Goal: Transaction & Acquisition: Purchase product/service

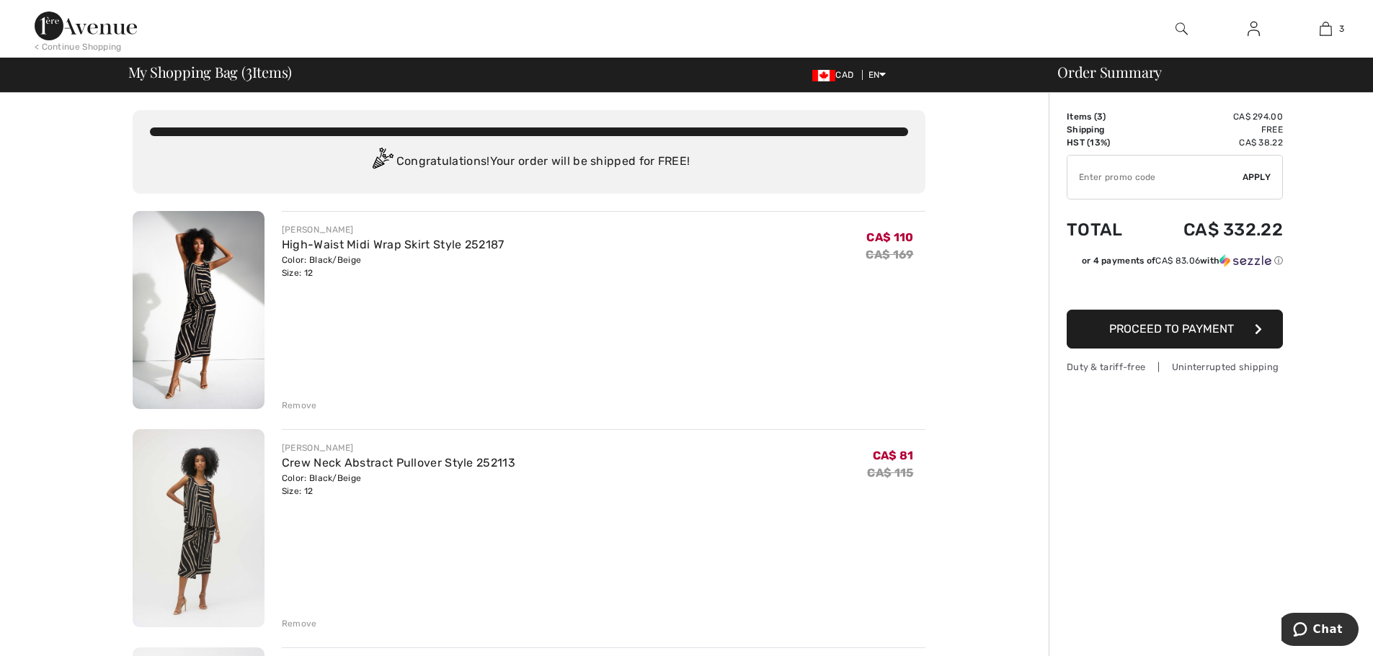
click at [92, 14] on img at bounding box center [86, 26] width 102 height 29
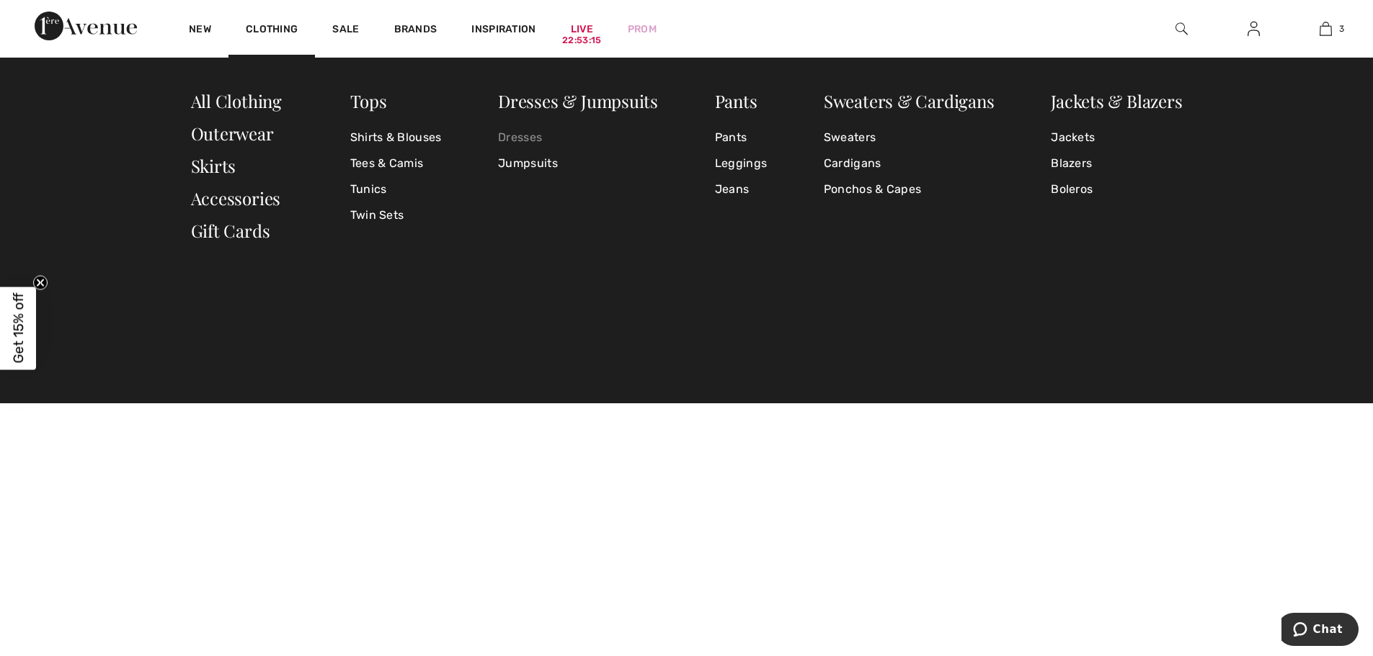
click at [543, 140] on link "Dresses" at bounding box center [578, 138] width 160 height 26
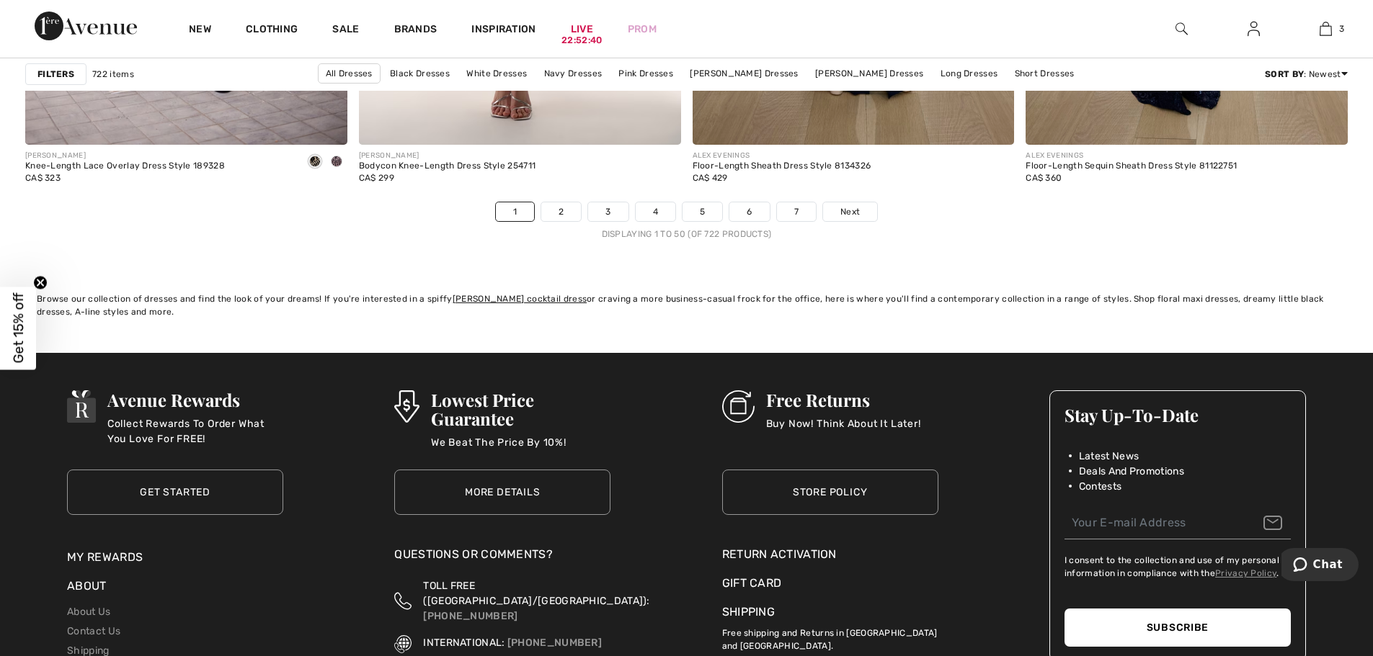
scroll to position [8359, 0]
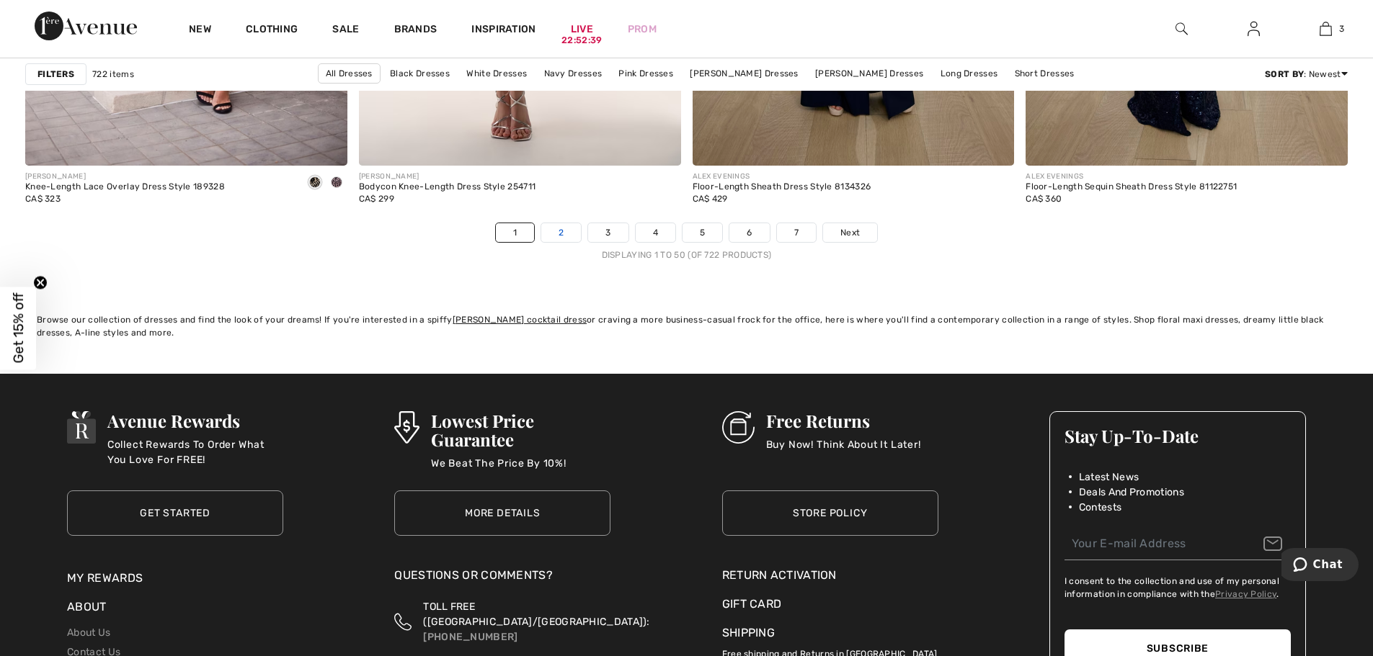
click at [553, 232] on link "2" at bounding box center [561, 232] width 40 height 19
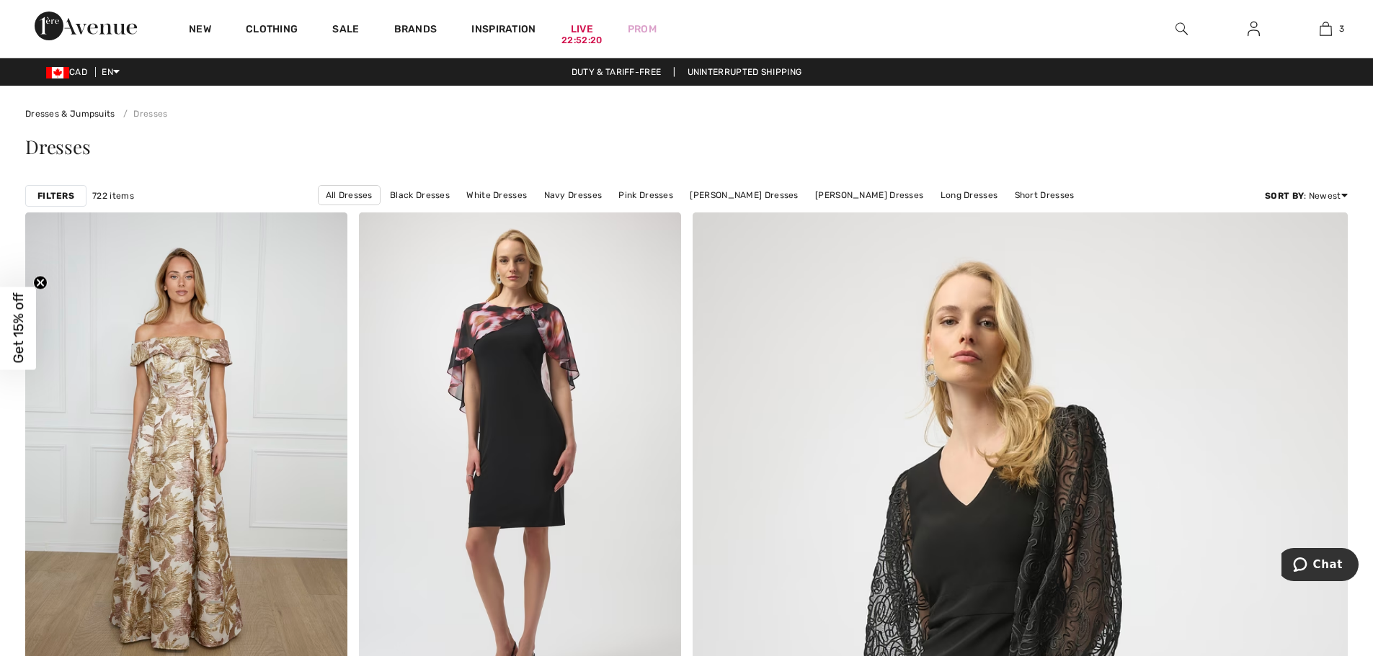
click at [48, 187] on div "Filters" at bounding box center [55, 196] width 61 height 22
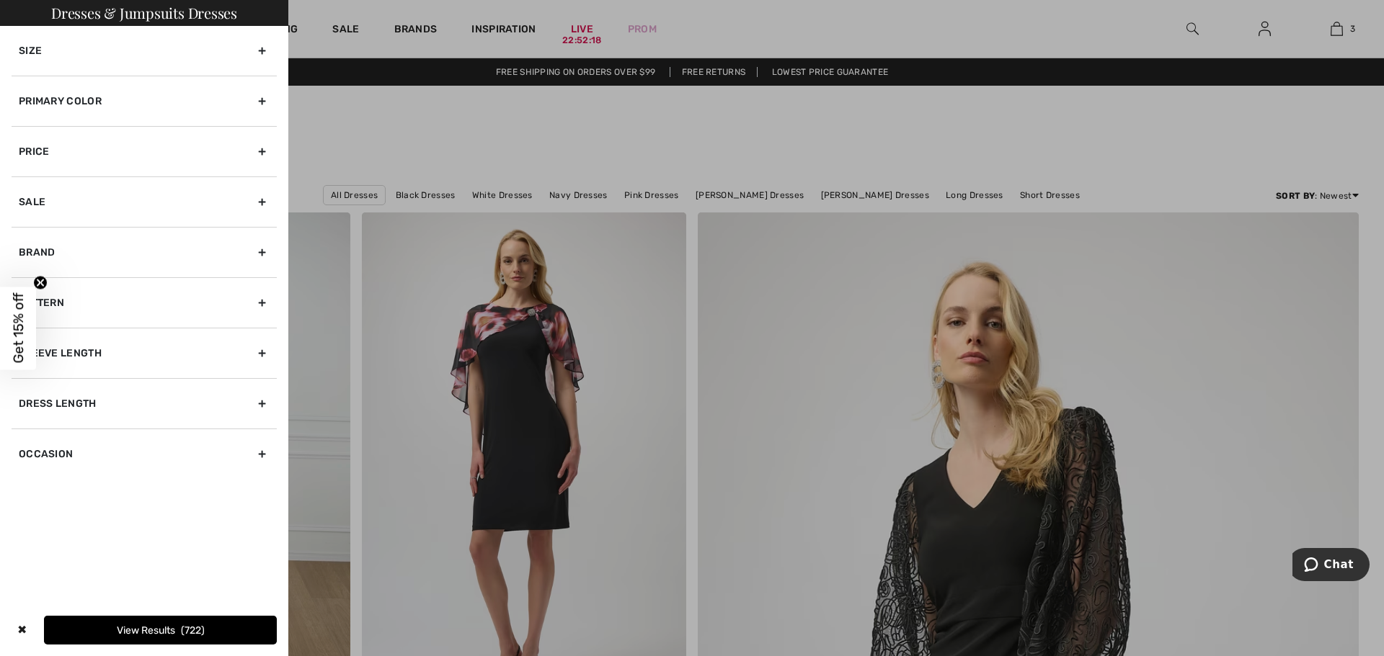
click at [192, 112] on div "Primary Color" at bounding box center [144, 101] width 265 height 50
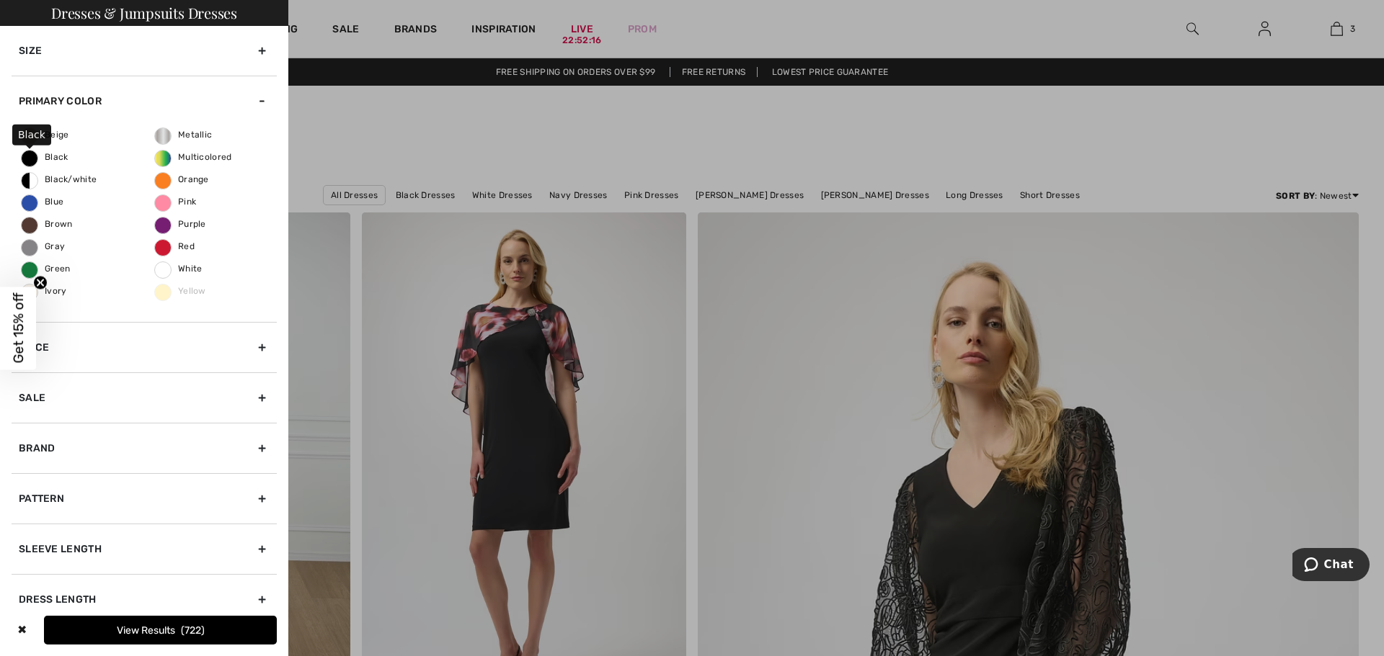
click at [67, 156] on span "Black" at bounding box center [45, 157] width 47 height 10
click at [0, 0] on input "Black" at bounding box center [0, 0] width 0 height 0
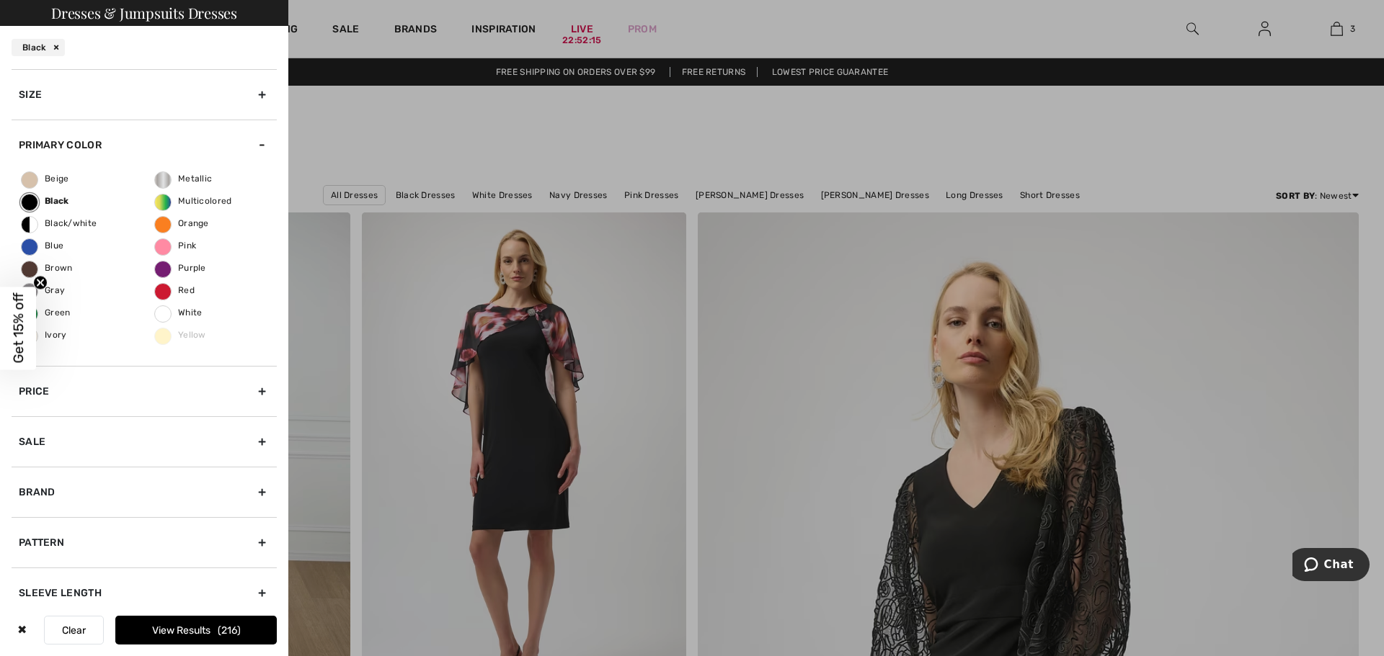
scroll to position [115, 0]
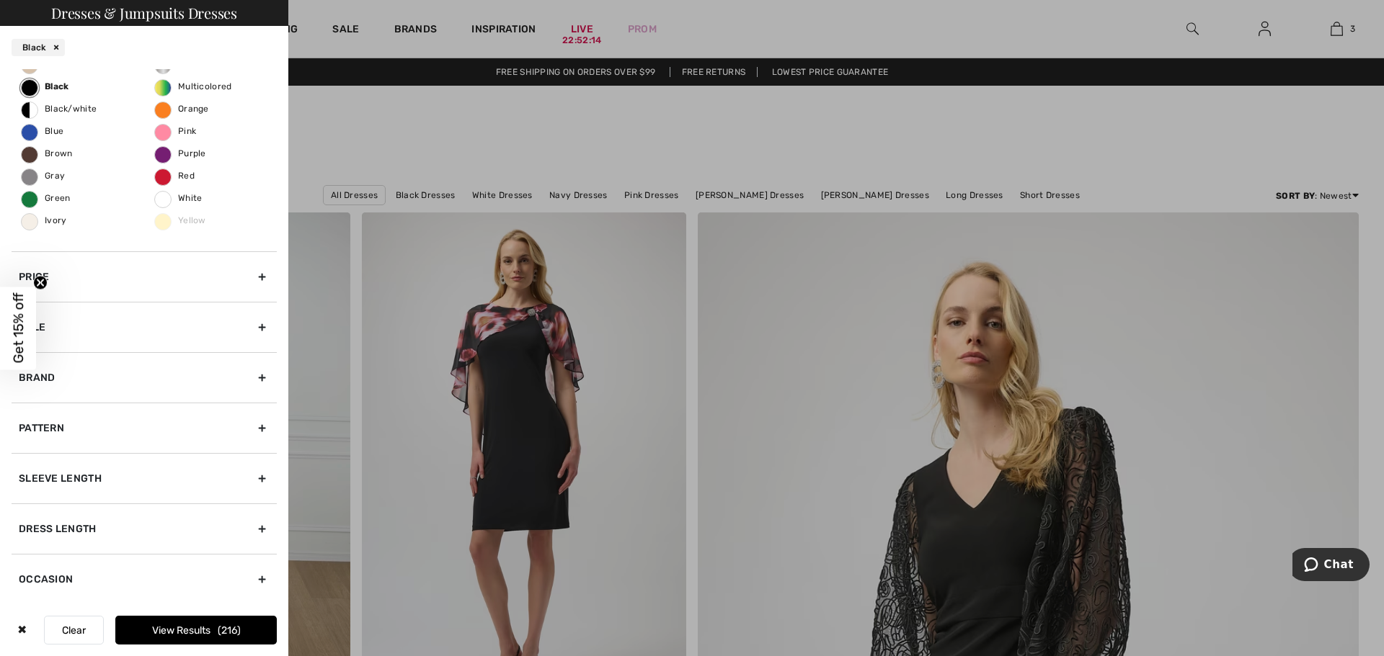
click at [91, 531] on div "Dress Length" at bounding box center [144, 529] width 265 height 50
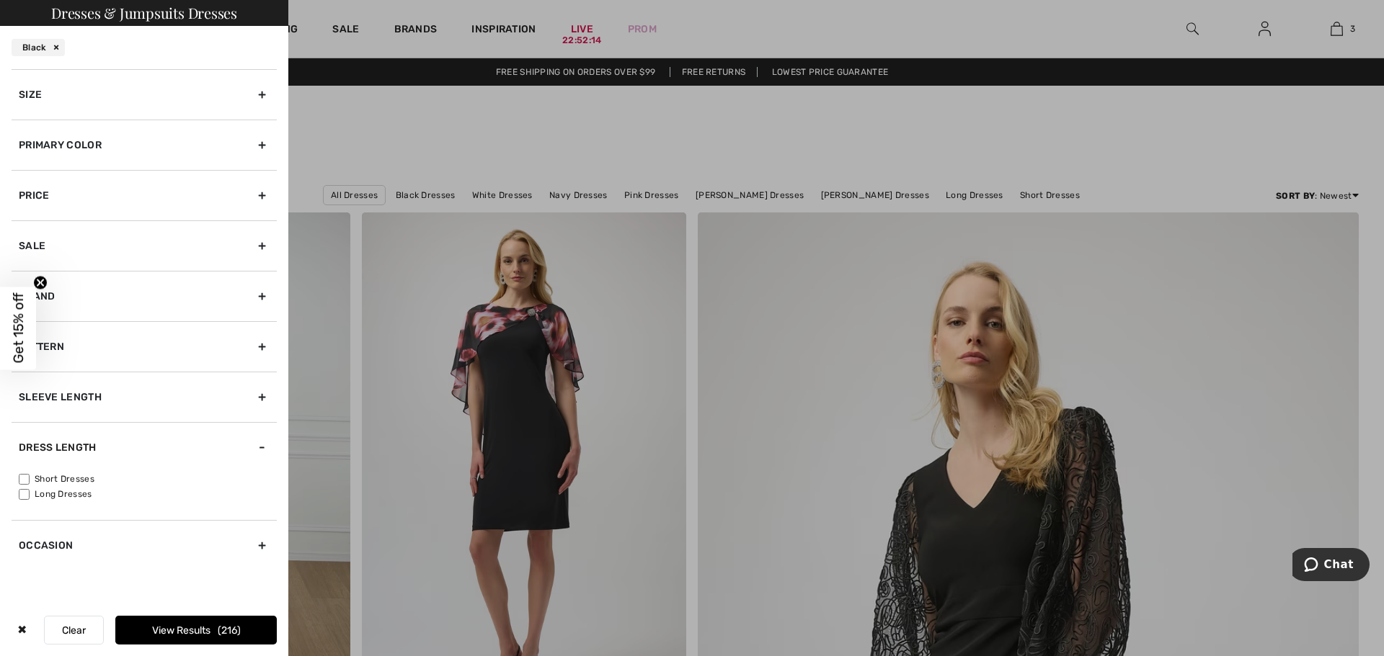
scroll to position [0, 0]
click at [164, 630] on button "View Results 216" at bounding box center [195, 630] width 161 height 29
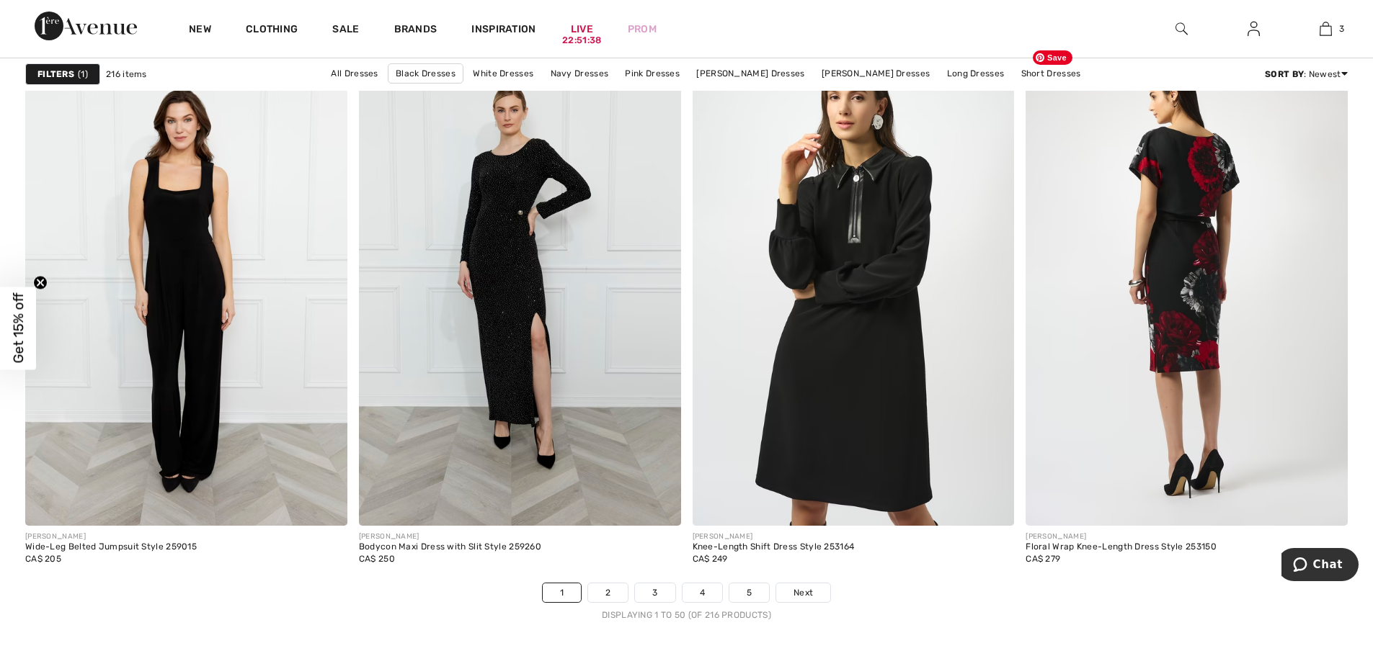
scroll to position [8071, 0]
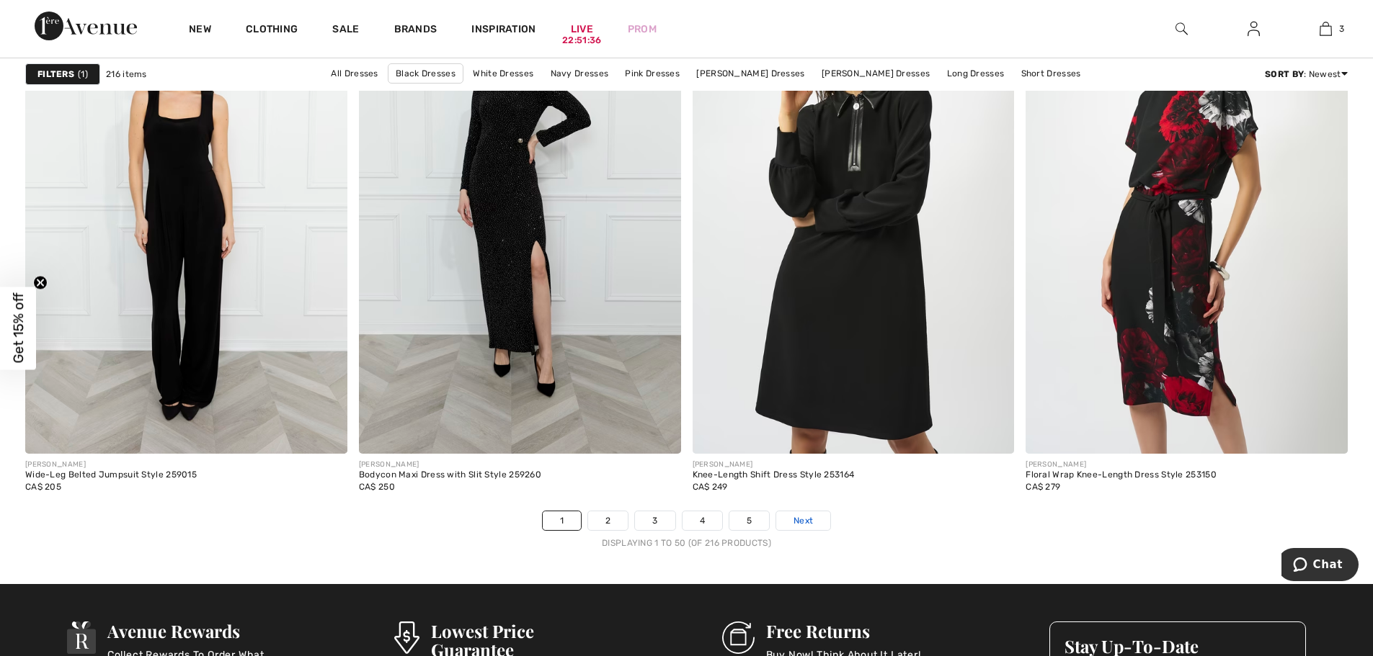
click at [796, 512] on link "Next" at bounding box center [803, 521] width 54 height 19
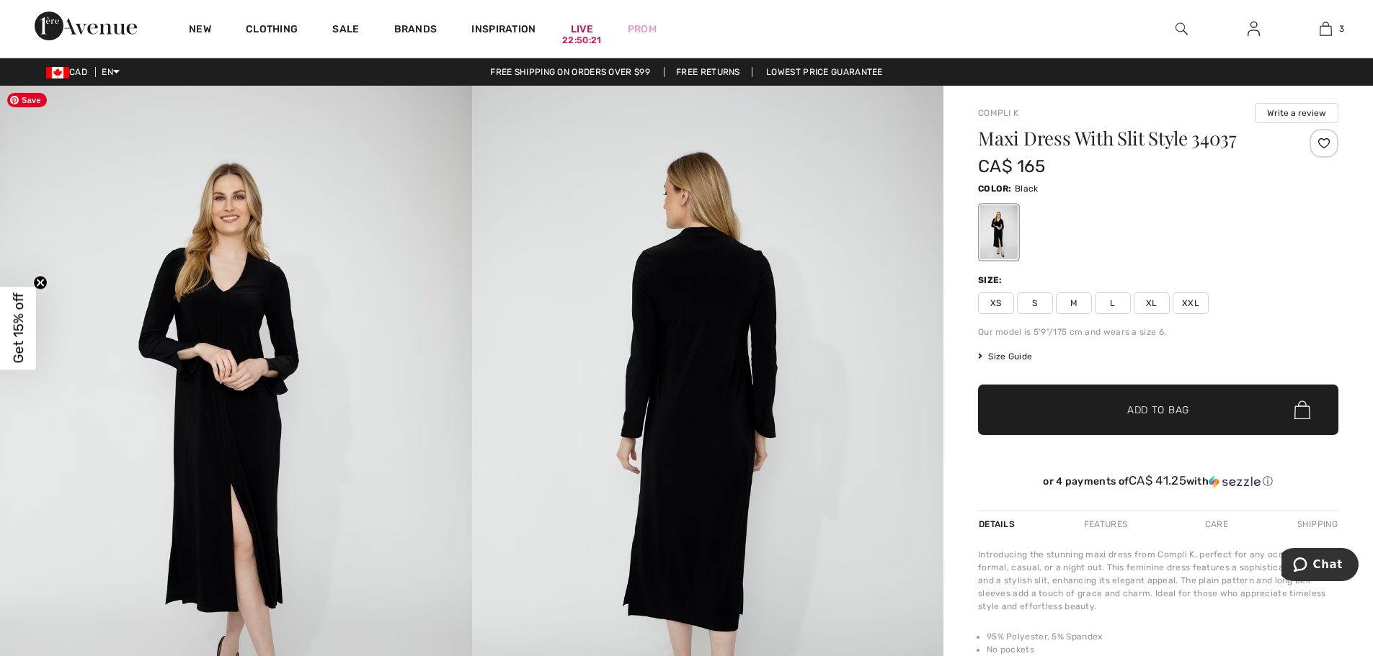
click at [256, 372] on img at bounding box center [236, 440] width 472 height 708
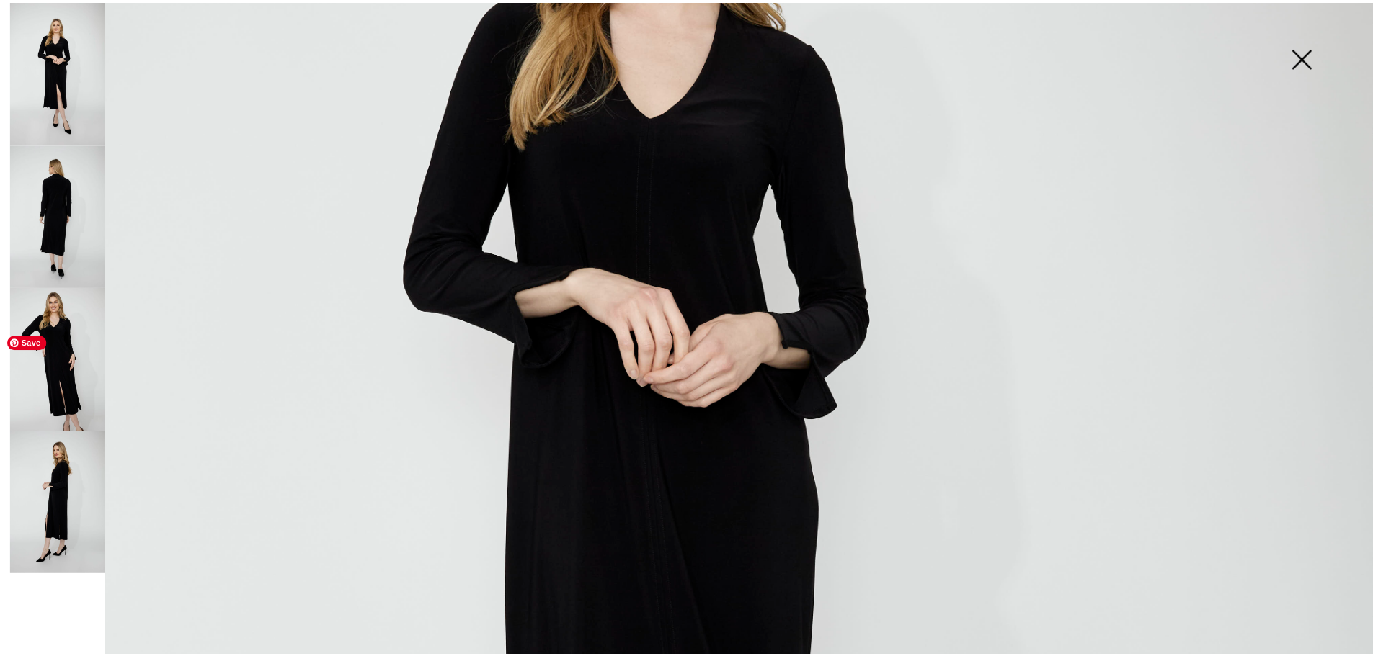
scroll to position [504, 0]
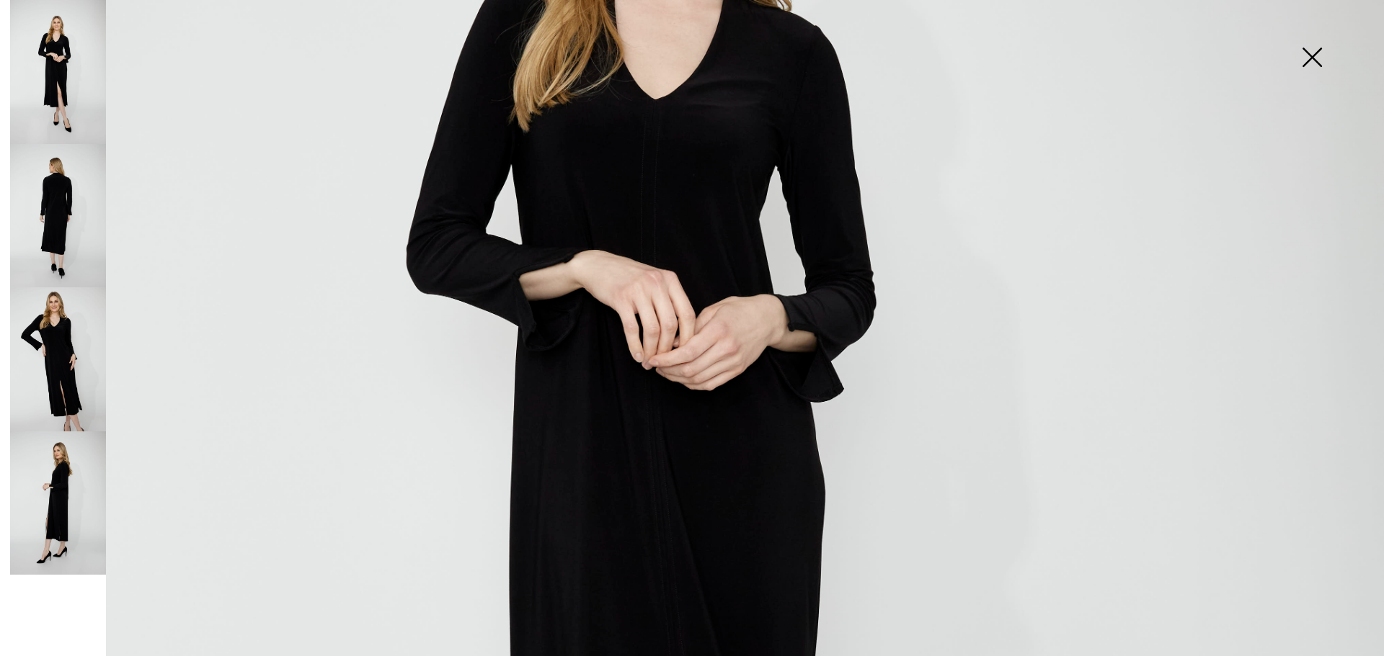
click at [1300, 58] on img at bounding box center [1312, 59] width 72 height 74
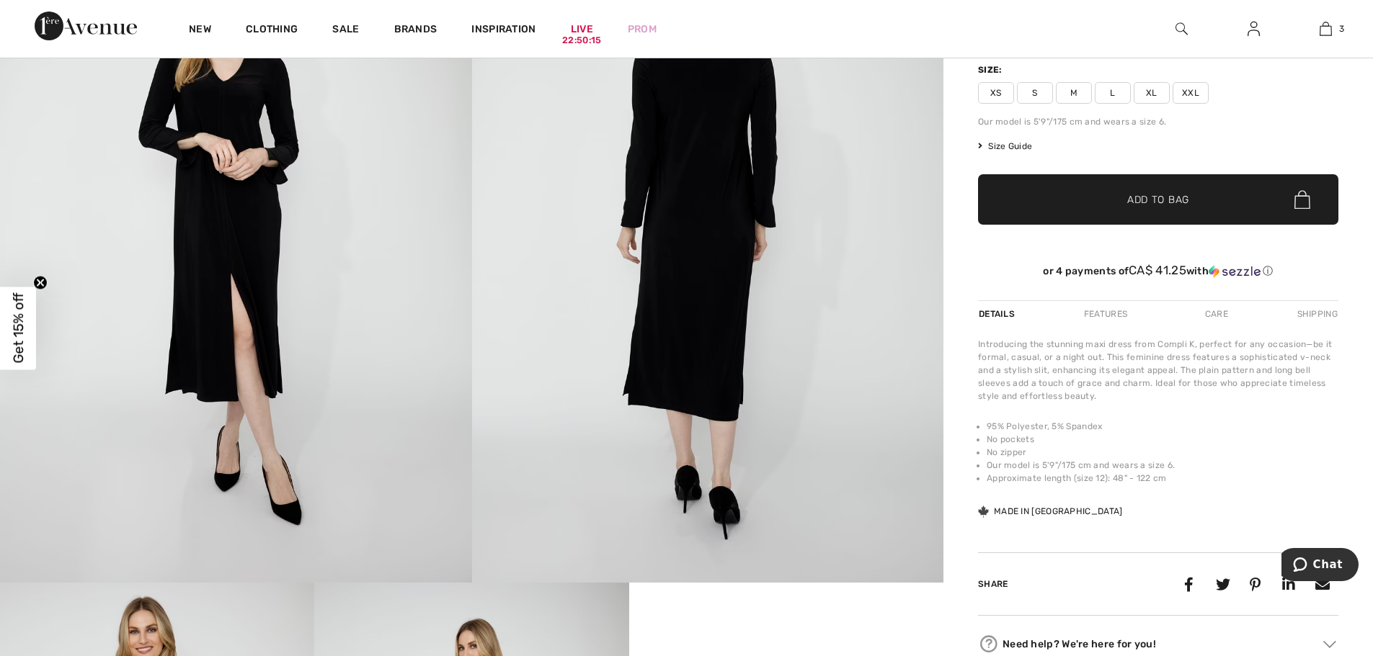
scroll to position [216, 0]
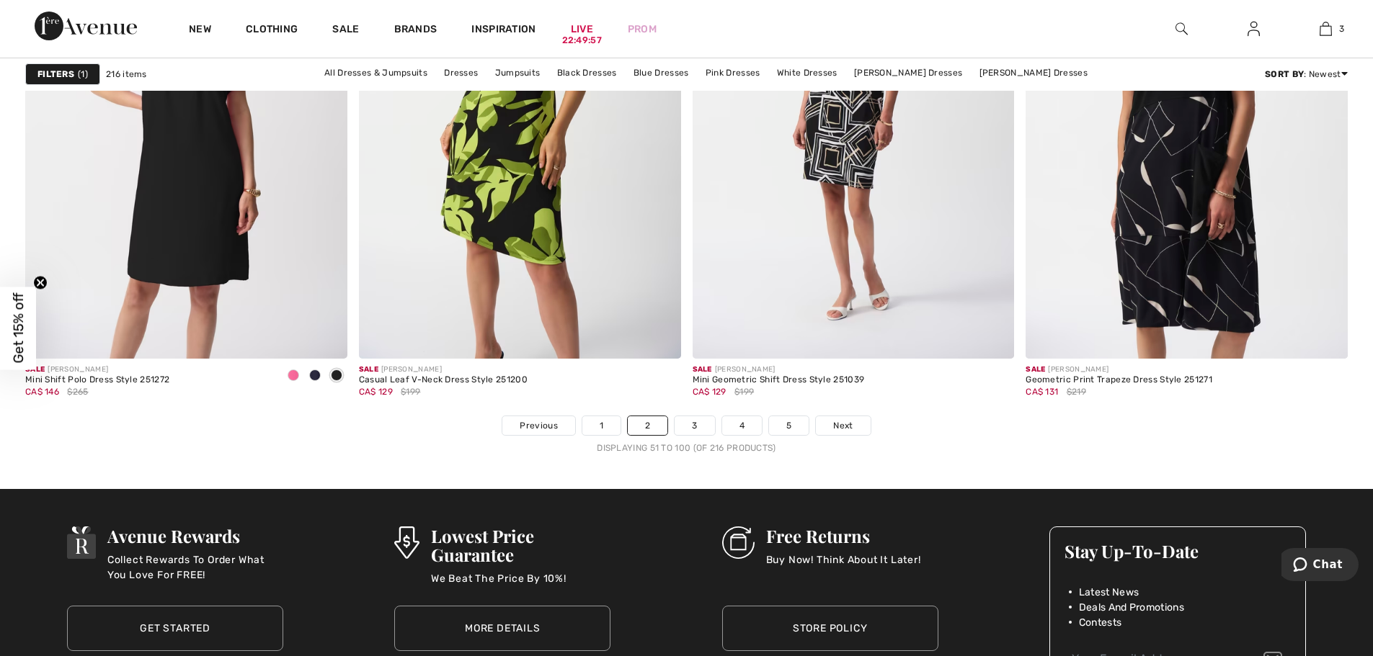
scroll to position [8215, 0]
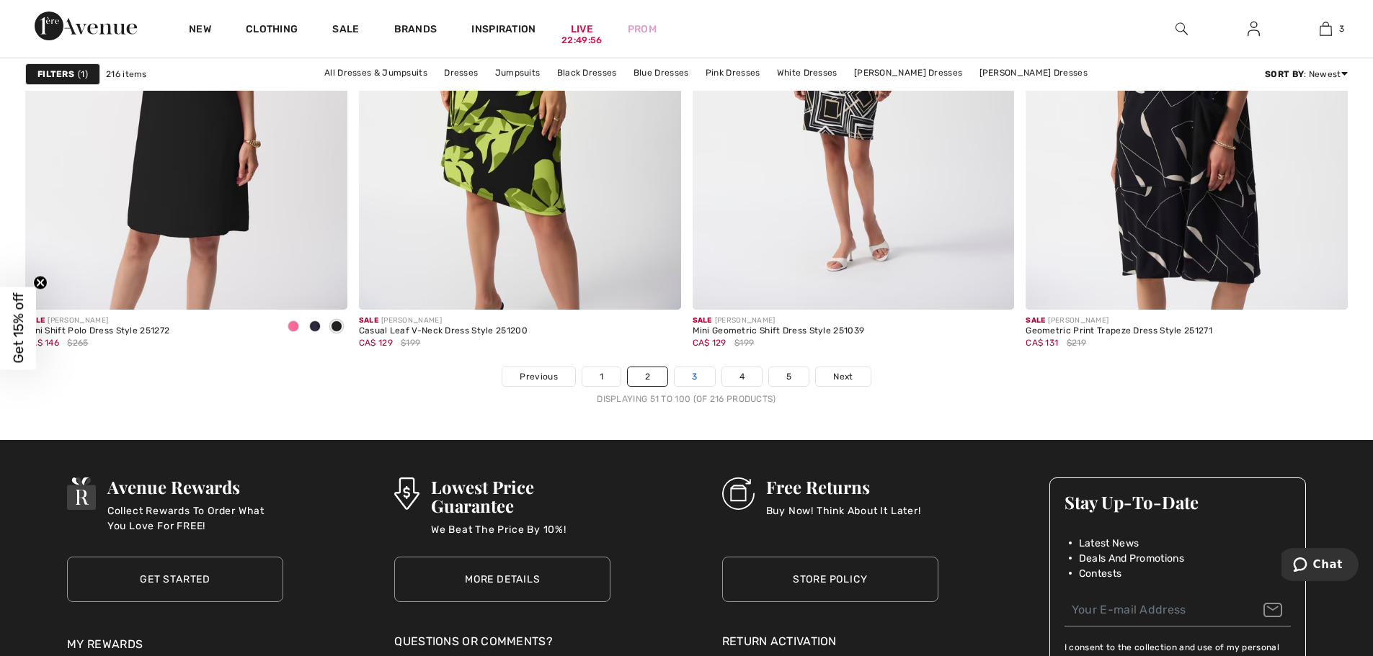
click at [692, 374] on link "3" at bounding box center [695, 377] width 40 height 19
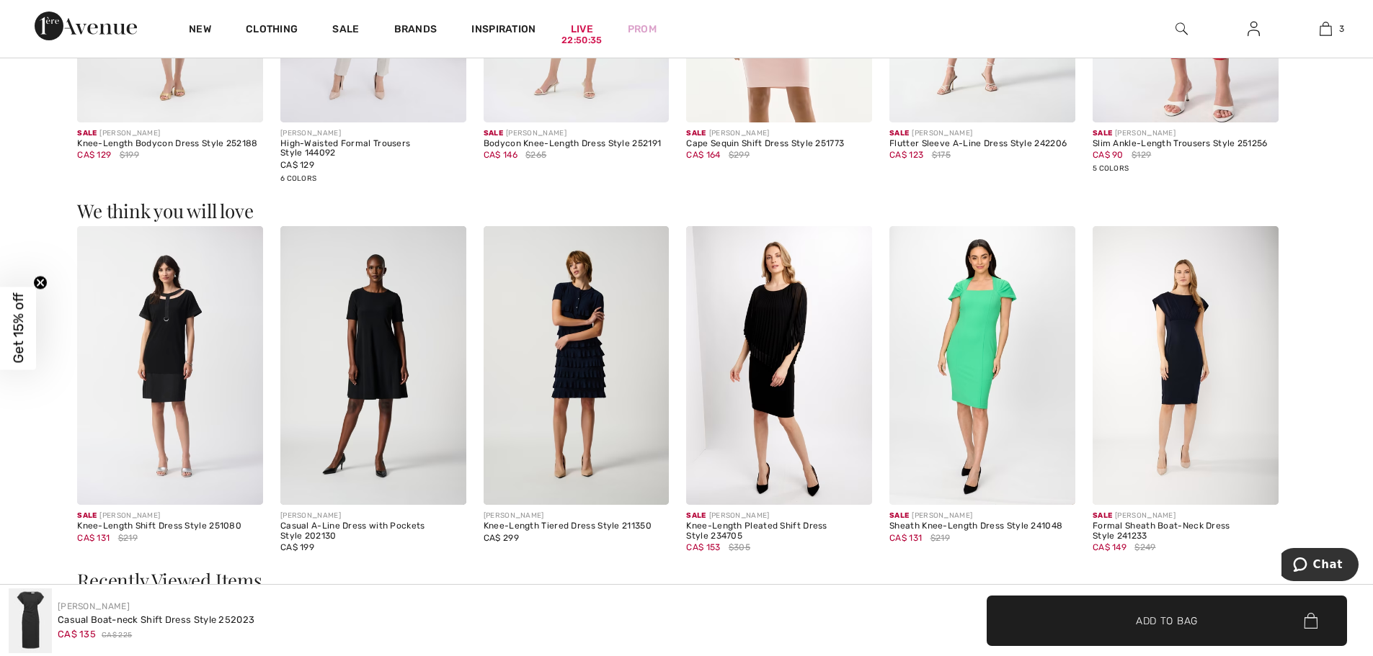
scroll to position [1297, 0]
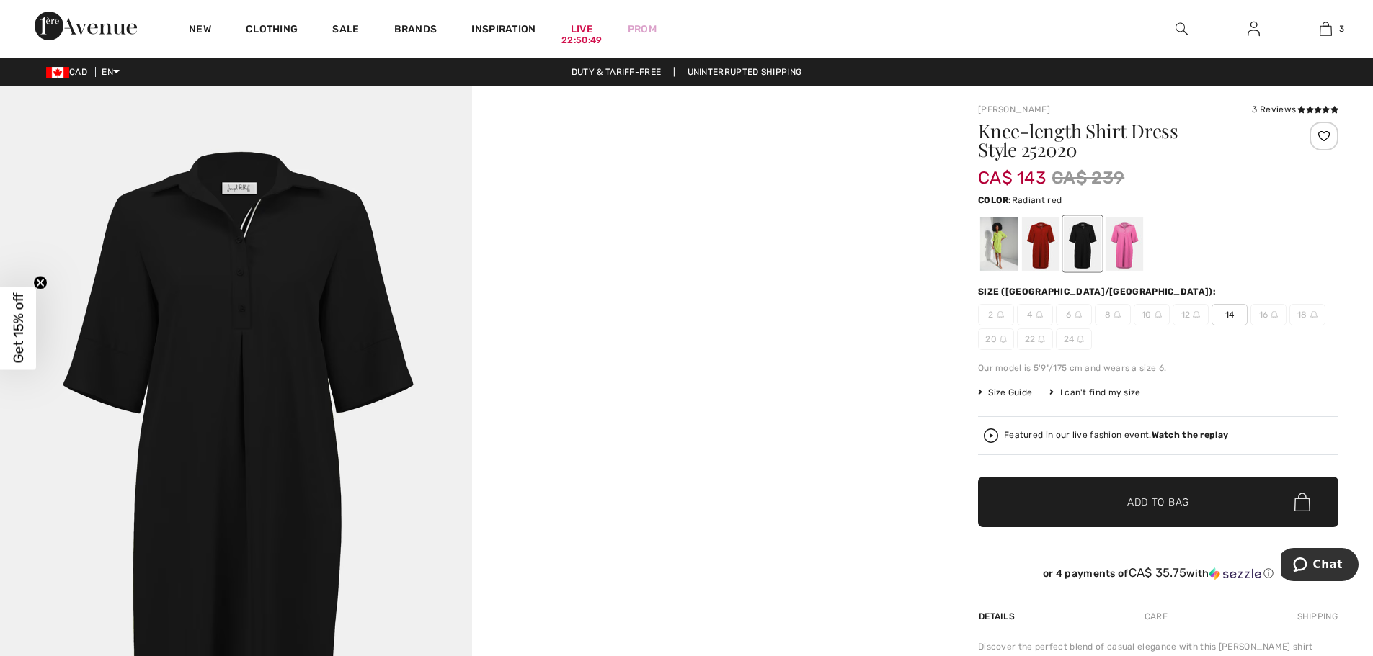
click at [1042, 241] on div at bounding box center [1040, 244] width 37 height 54
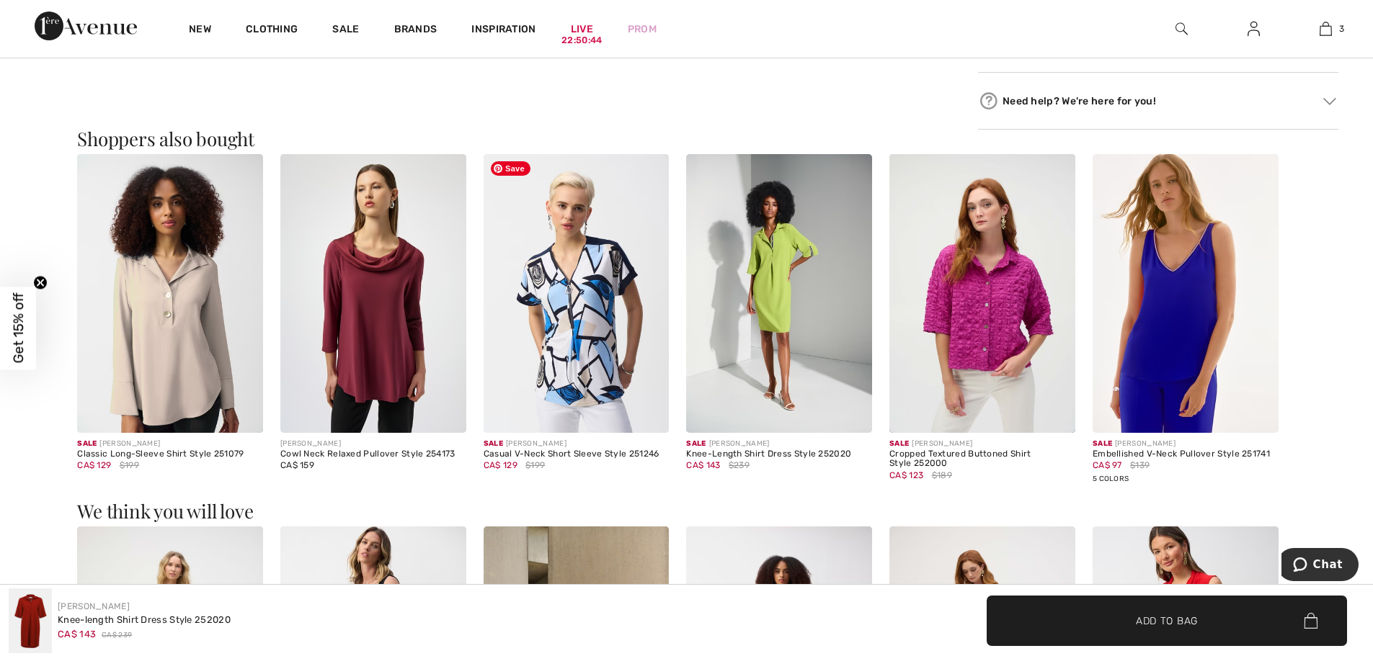
scroll to position [865, 0]
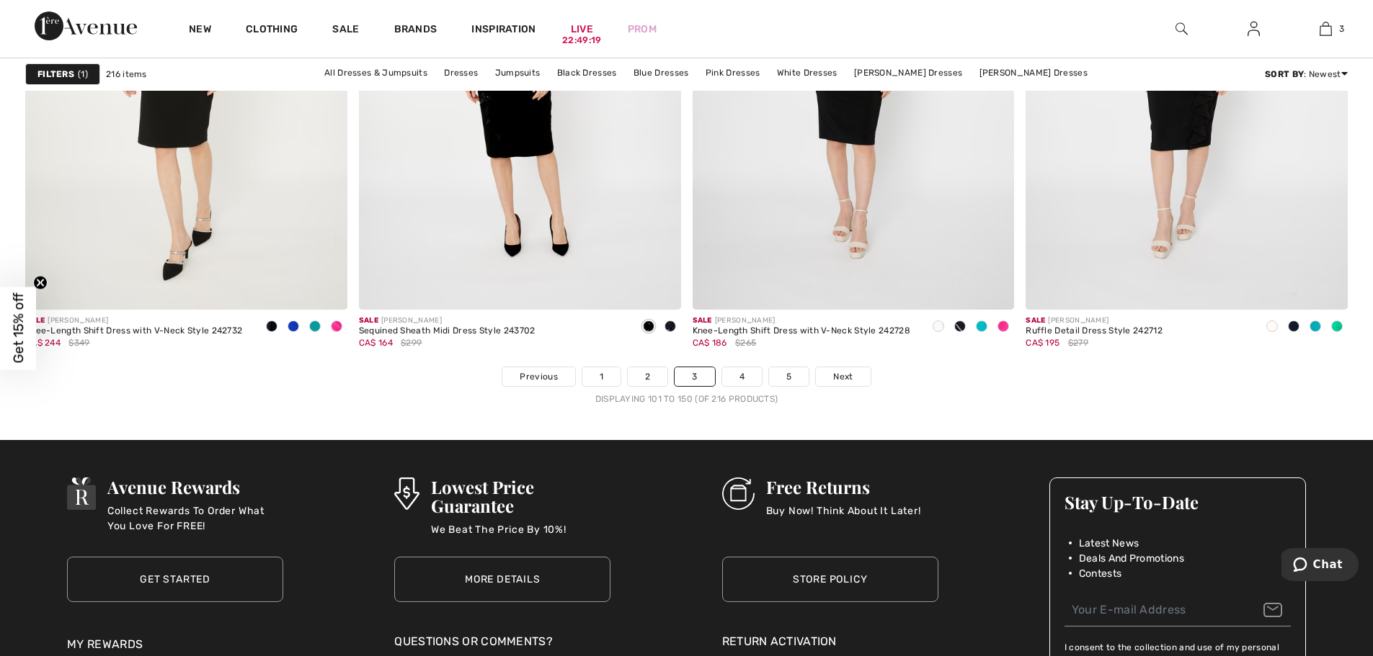
scroll to position [8143, 0]
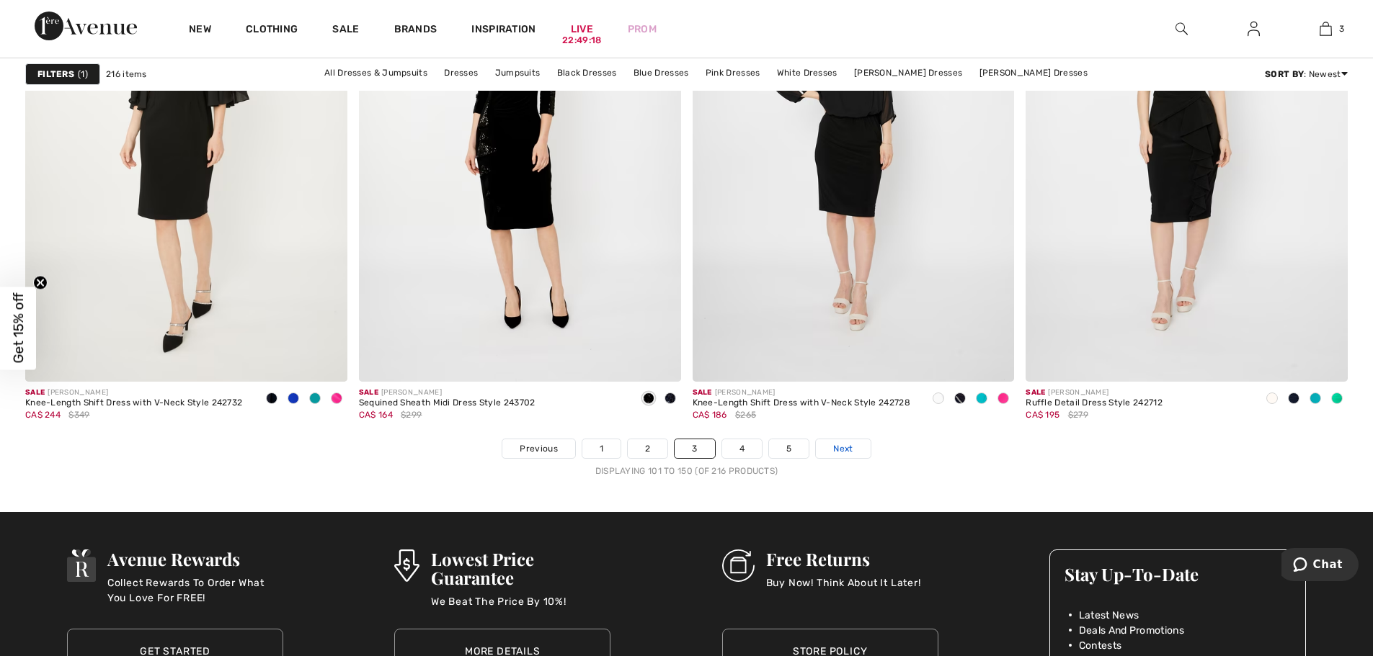
click at [844, 440] on link "Next" at bounding box center [843, 449] width 54 height 19
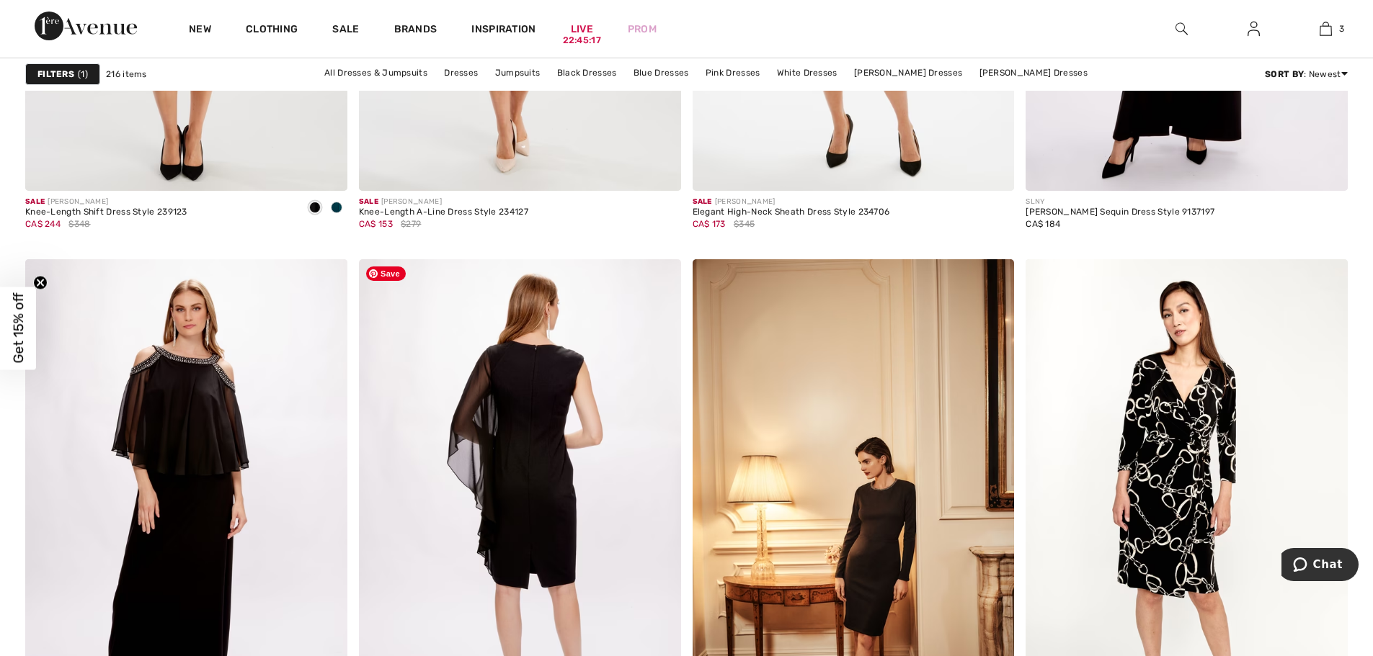
scroll to position [8215, 0]
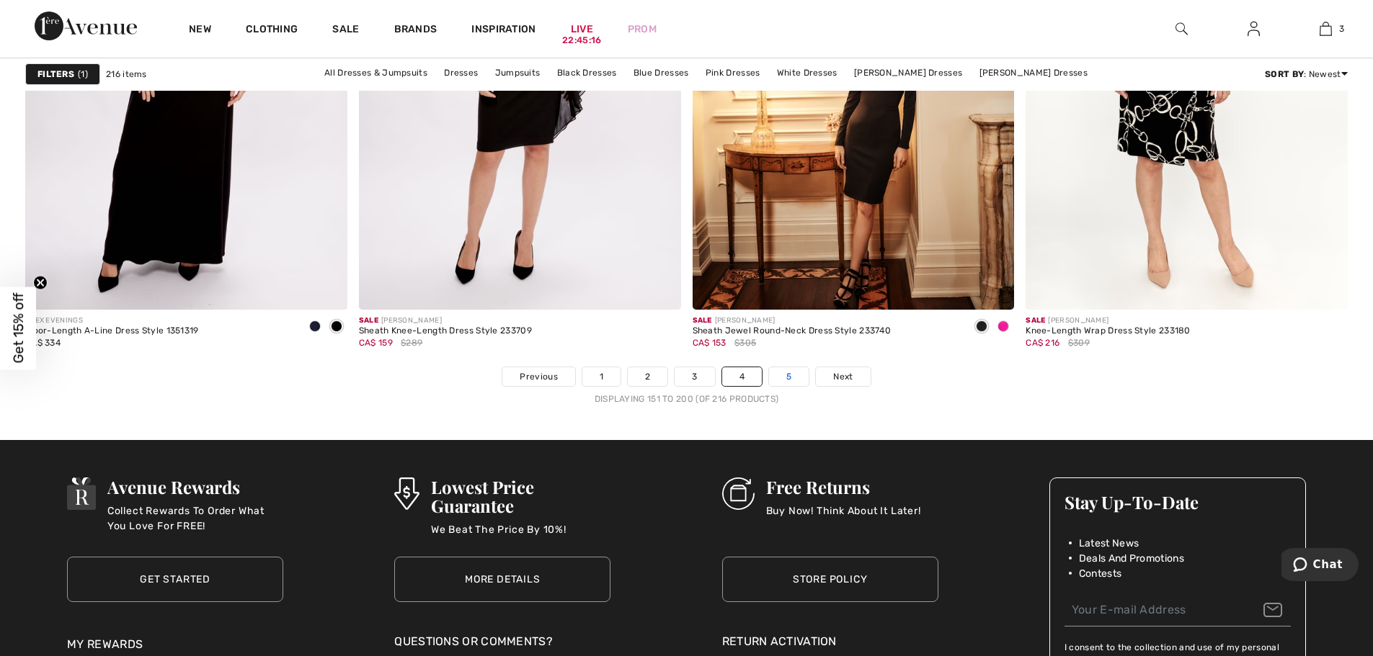
click at [793, 378] on link "5" at bounding box center [789, 377] width 40 height 19
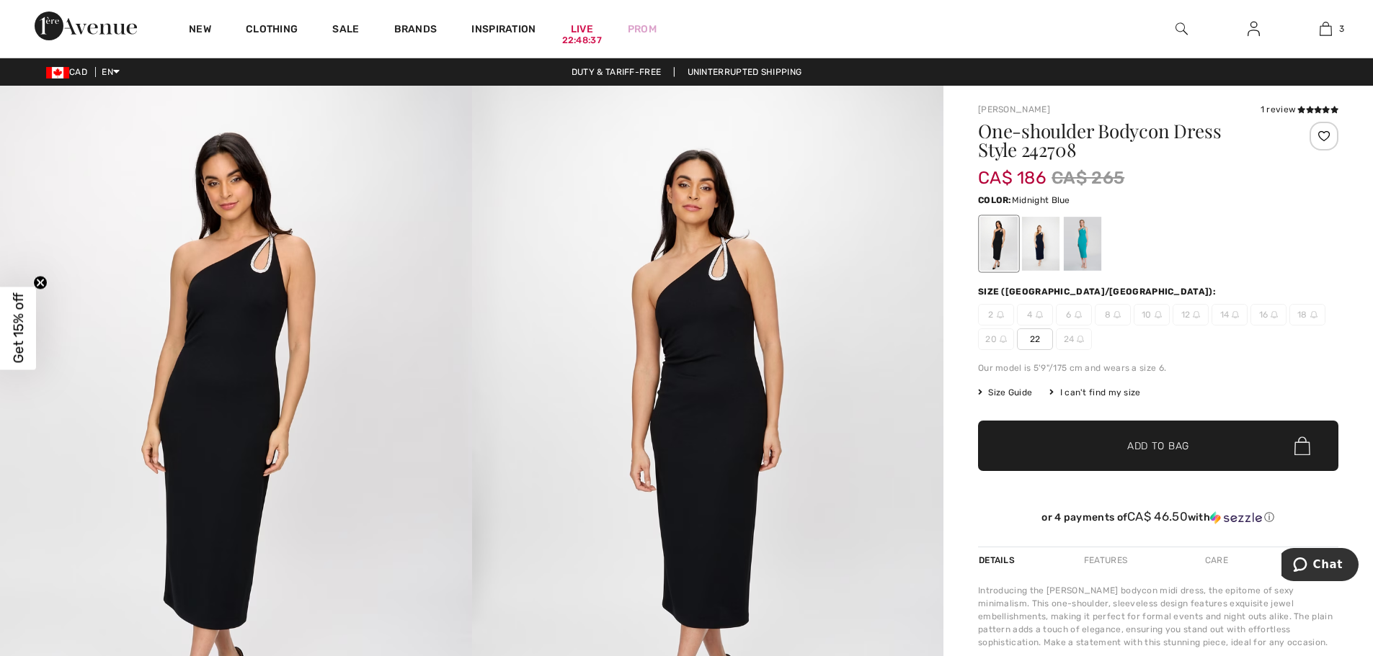
click at [1045, 259] on div at bounding box center [1040, 244] width 37 height 54
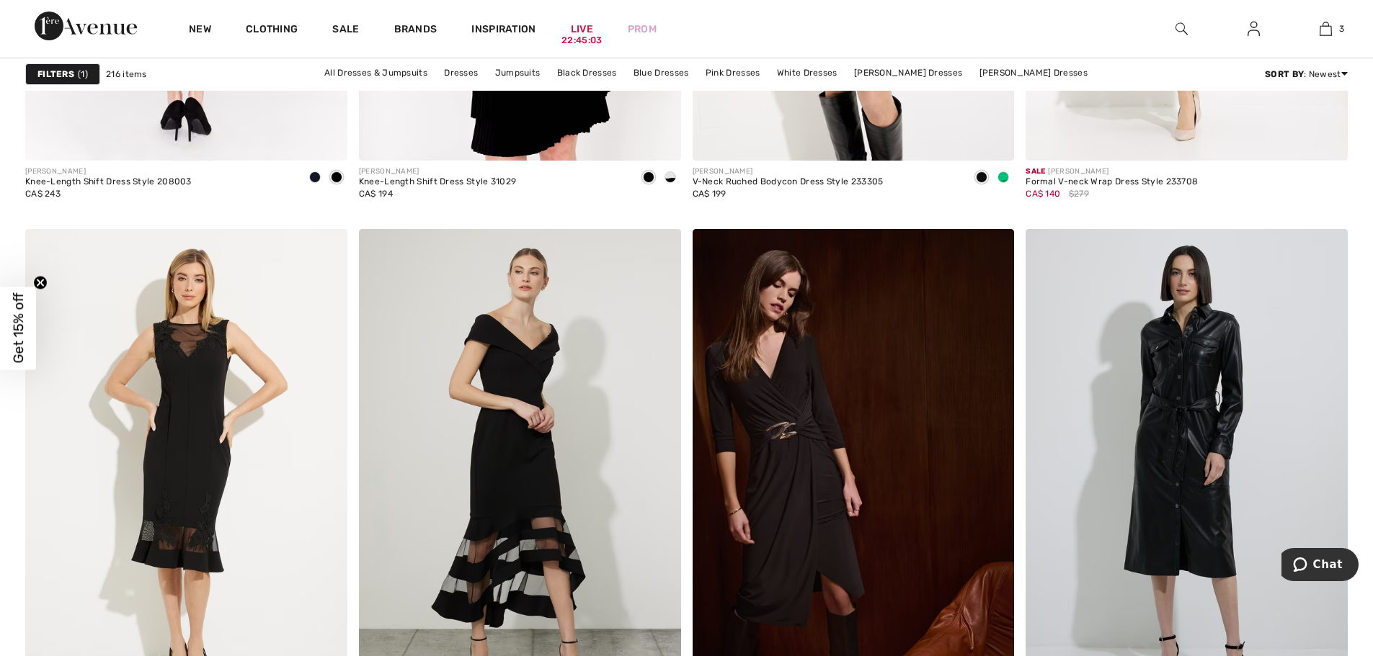
scroll to position [1585, 0]
